Goal: Information Seeking & Learning: Learn about a topic

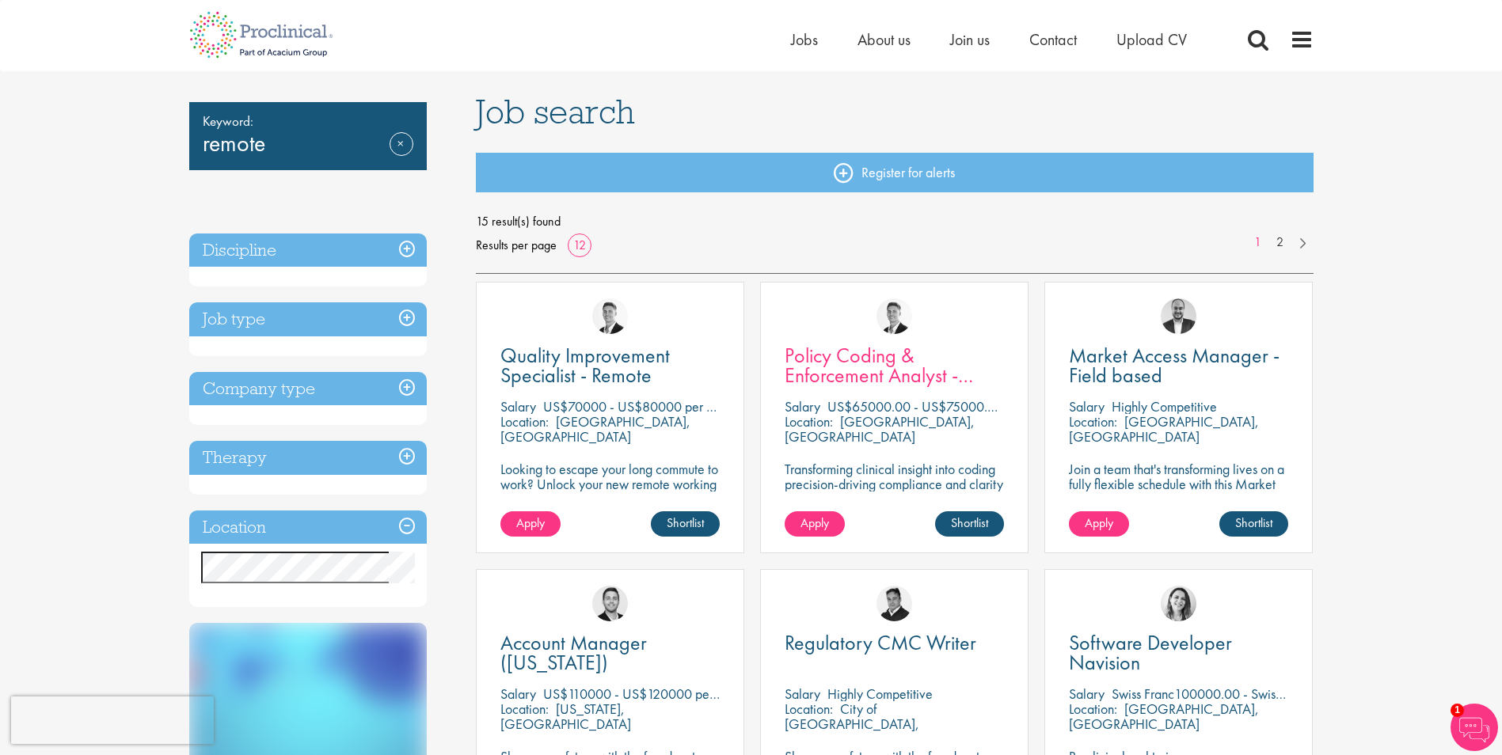
scroll to position [238, 0]
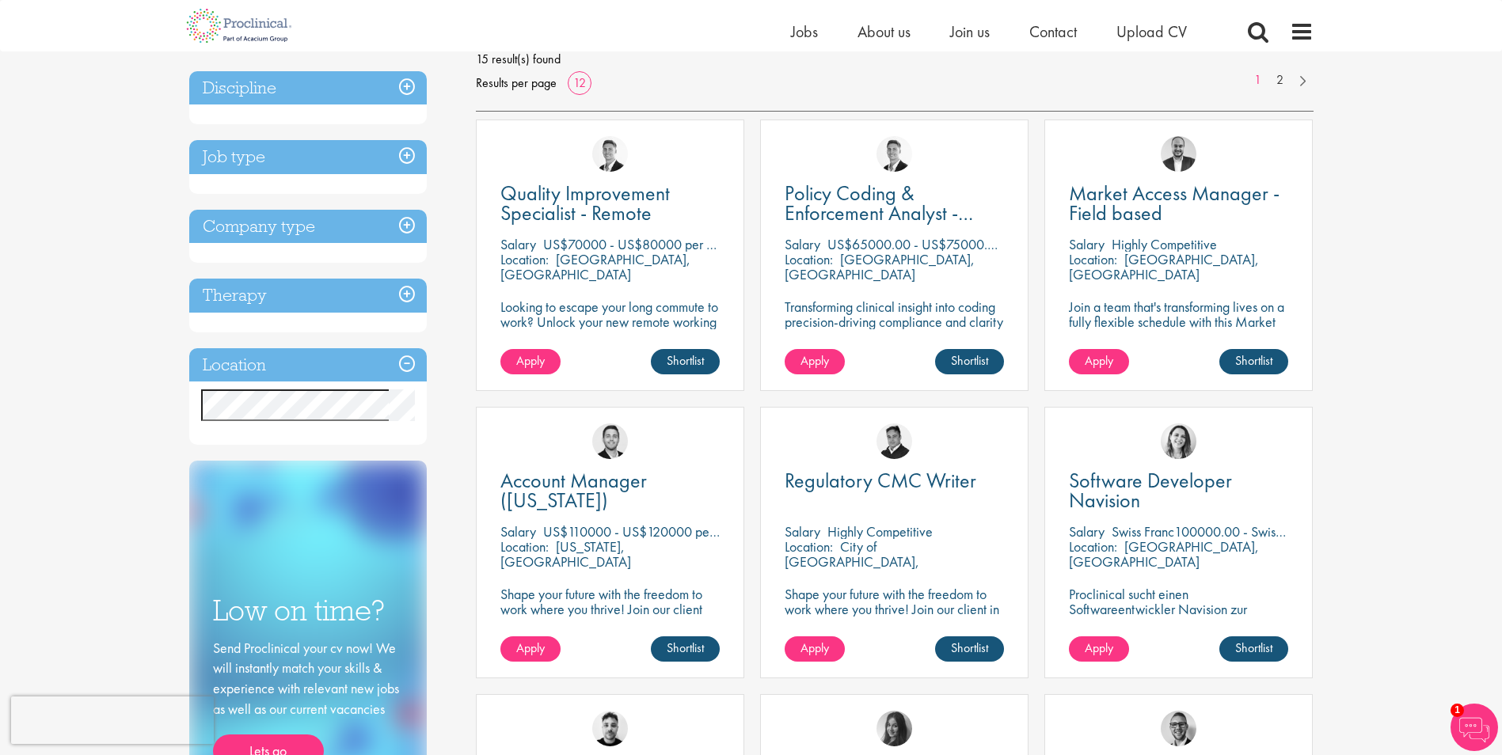
click at [312, 163] on h3 "Job type" at bounding box center [308, 157] width 238 height 34
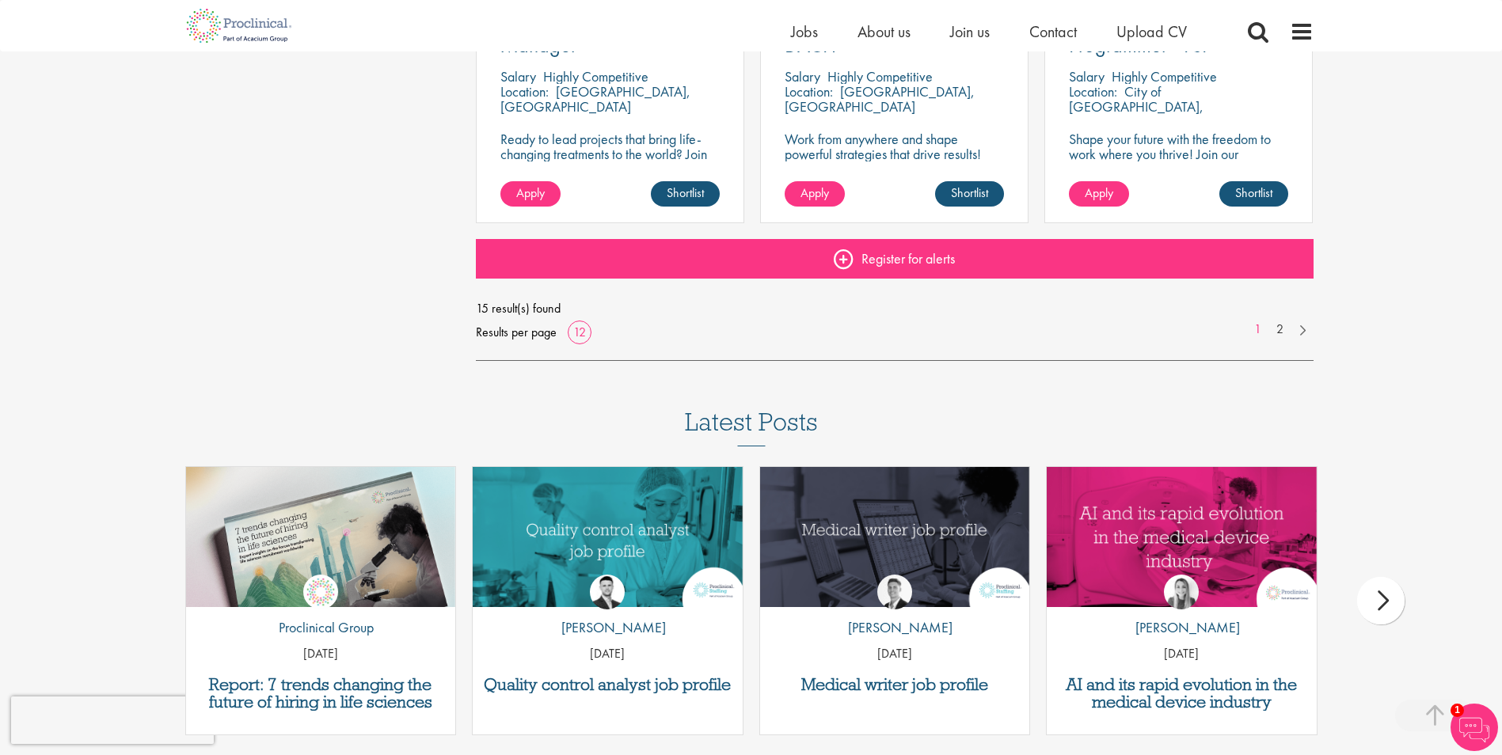
scroll to position [1346, 0]
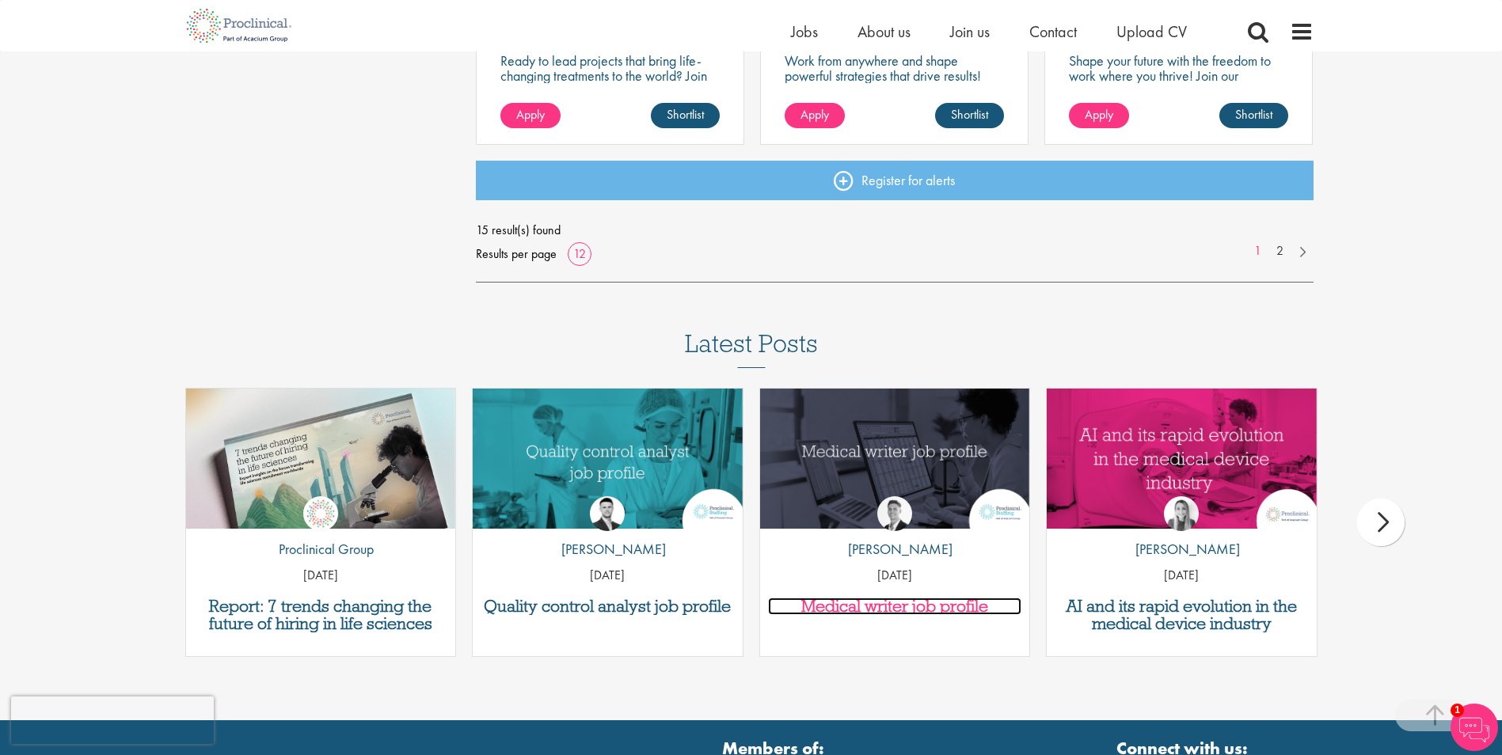
click at [945, 606] on h3 "Medical writer job profile" at bounding box center [895, 606] width 254 height 17
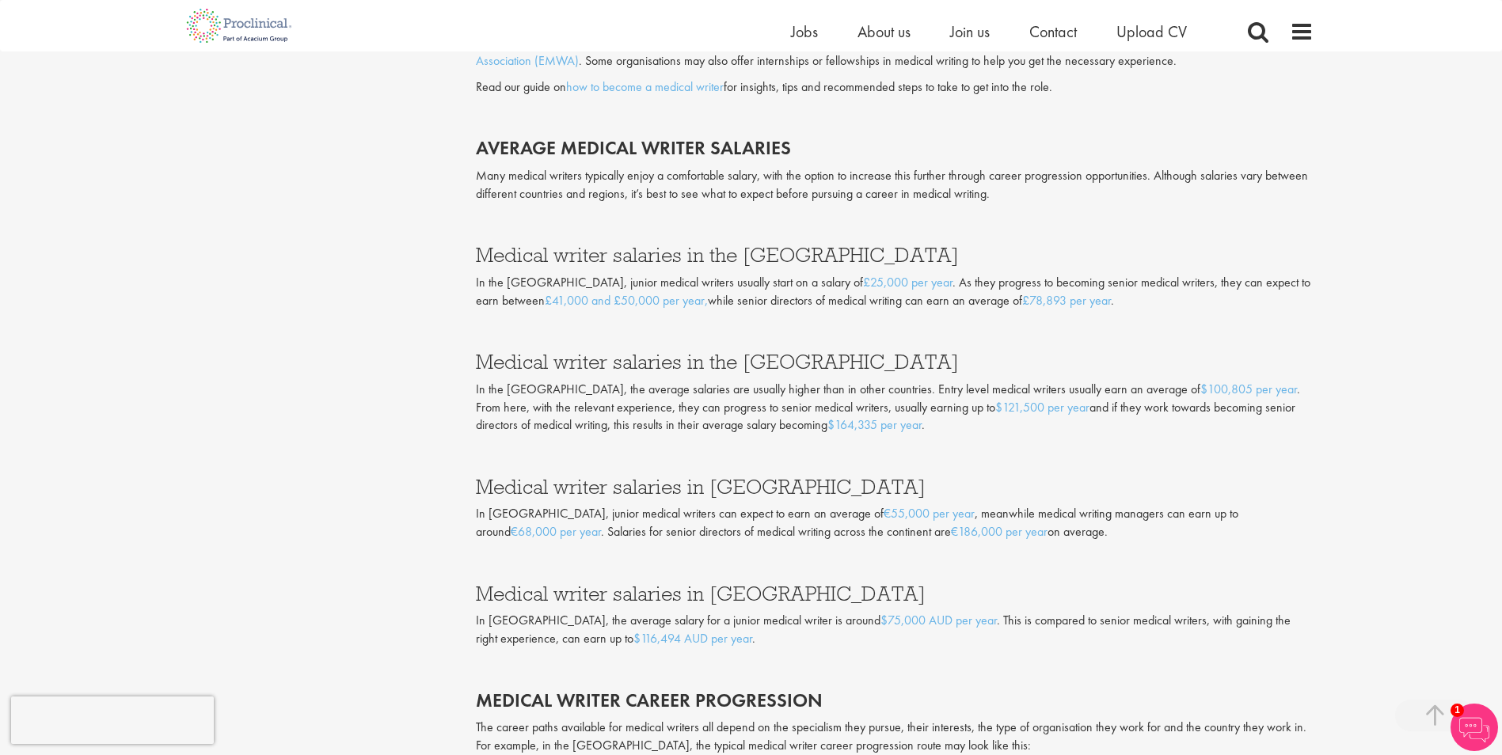
scroll to position [2217, 0]
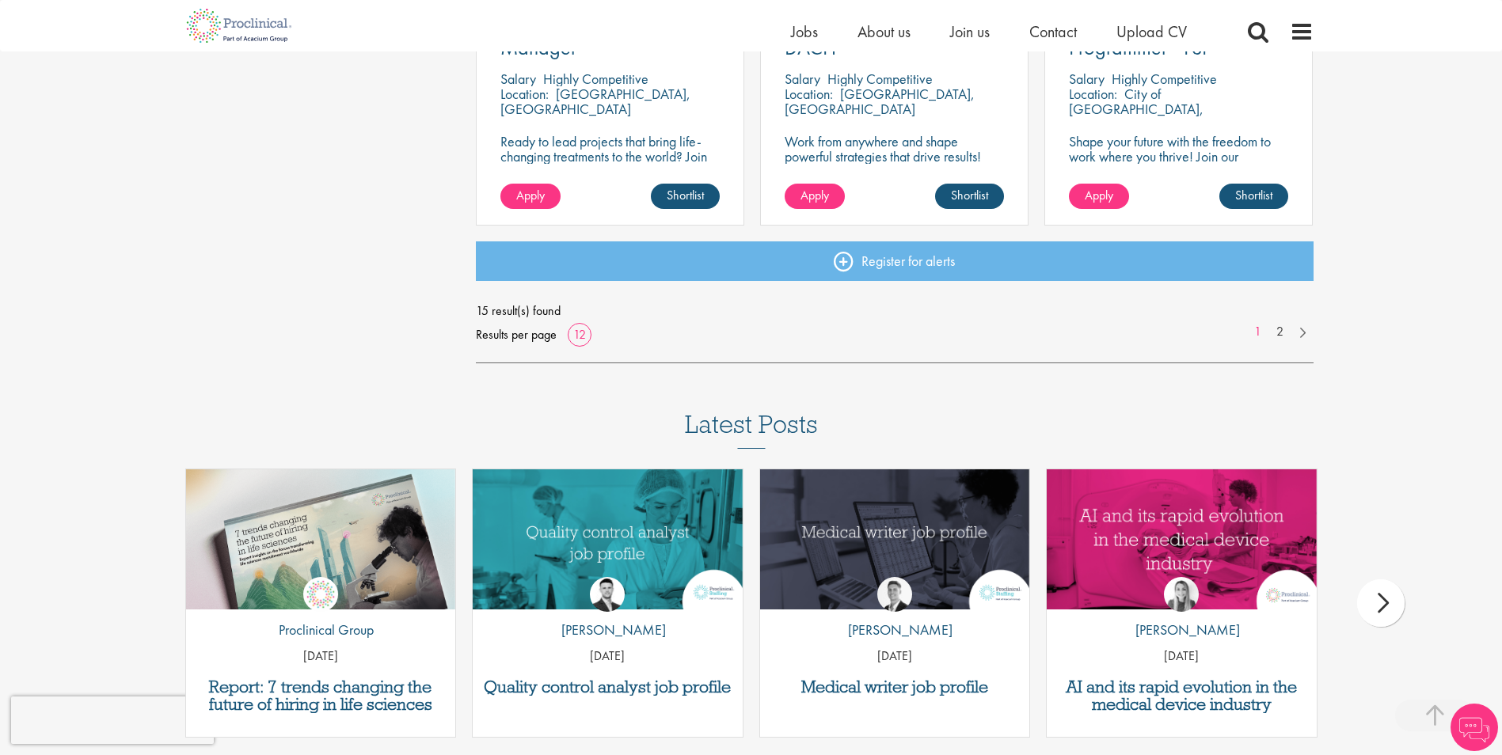
scroll to position [1067, 0]
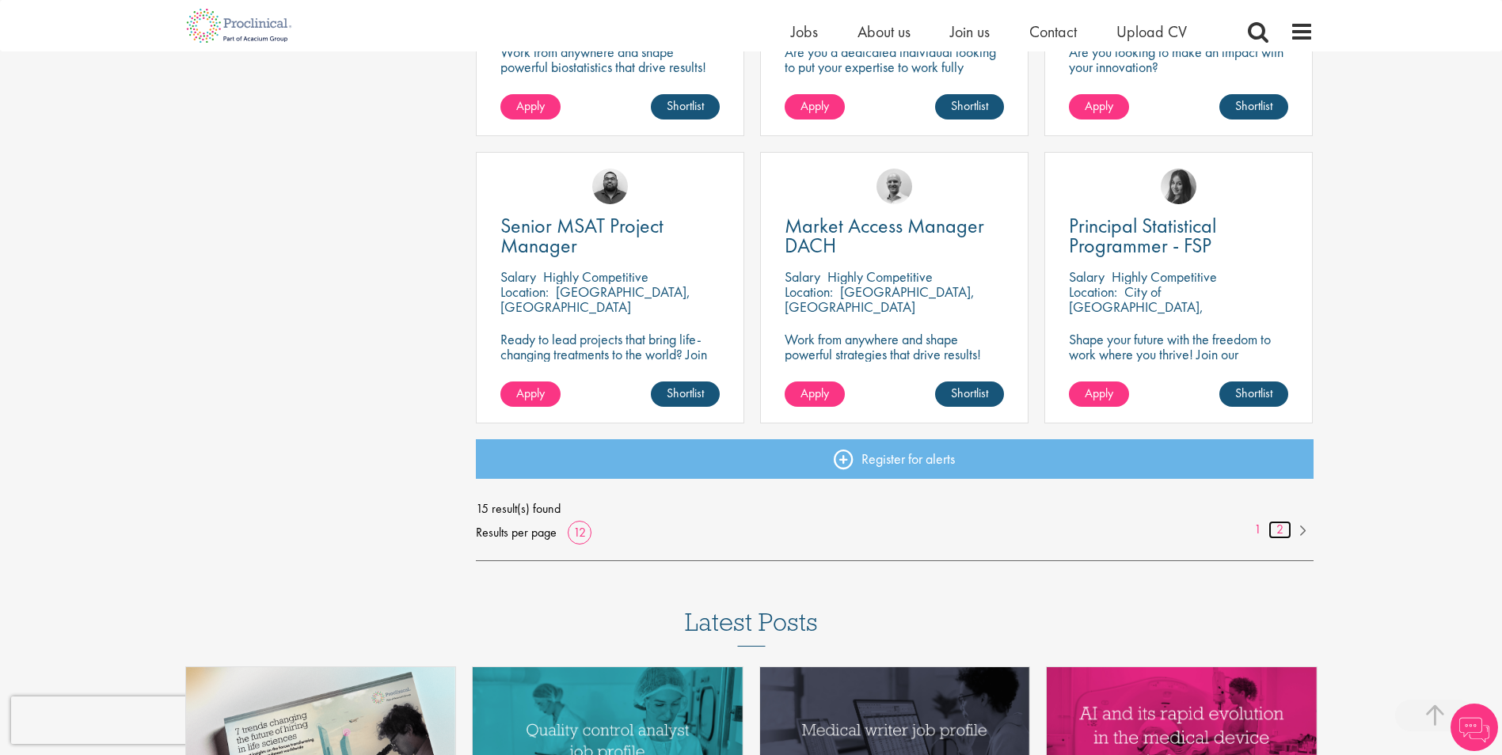
click at [1285, 531] on link "2" at bounding box center [1279, 530] width 23 height 18
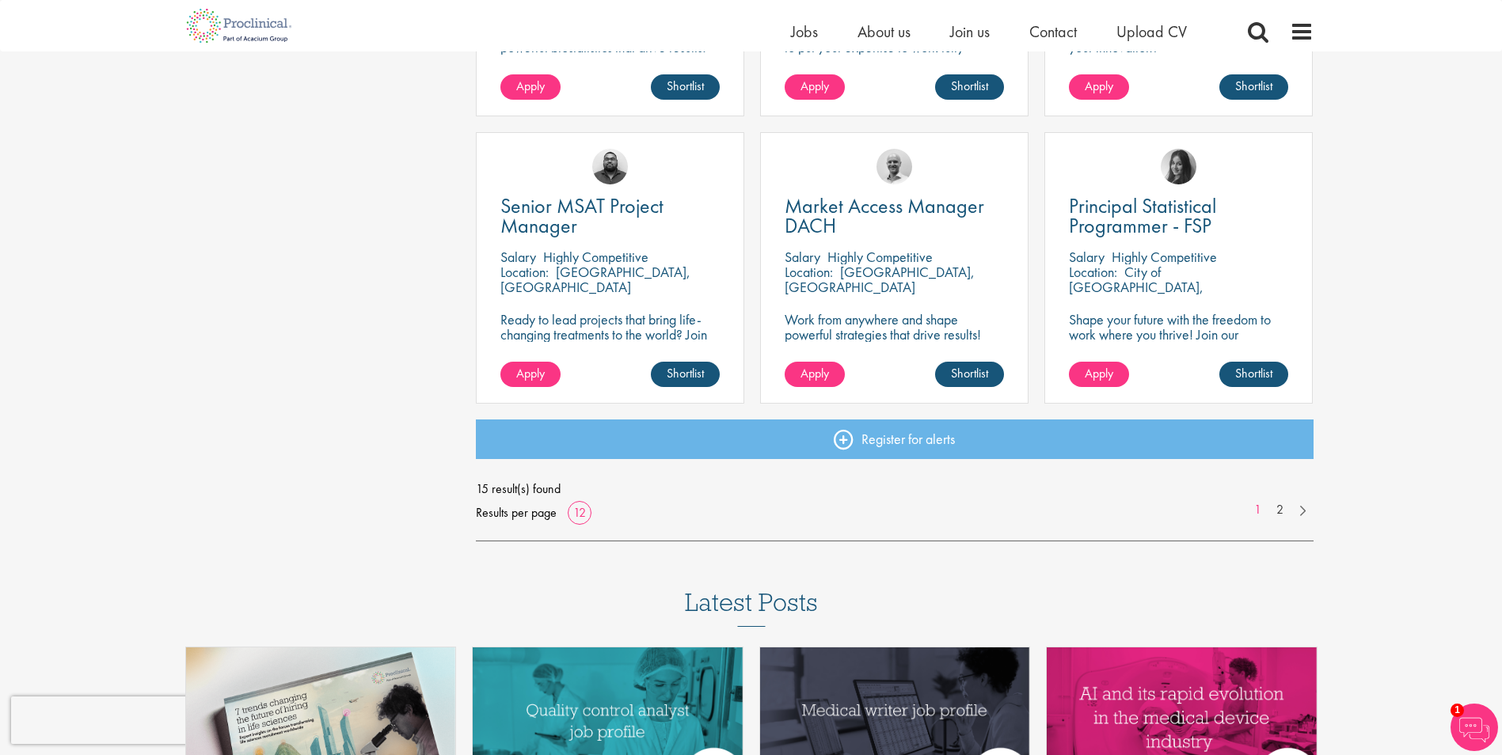
scroll to position [1067, 0]
